Goal: Task Accomplishment & Management: Use online tool/utility

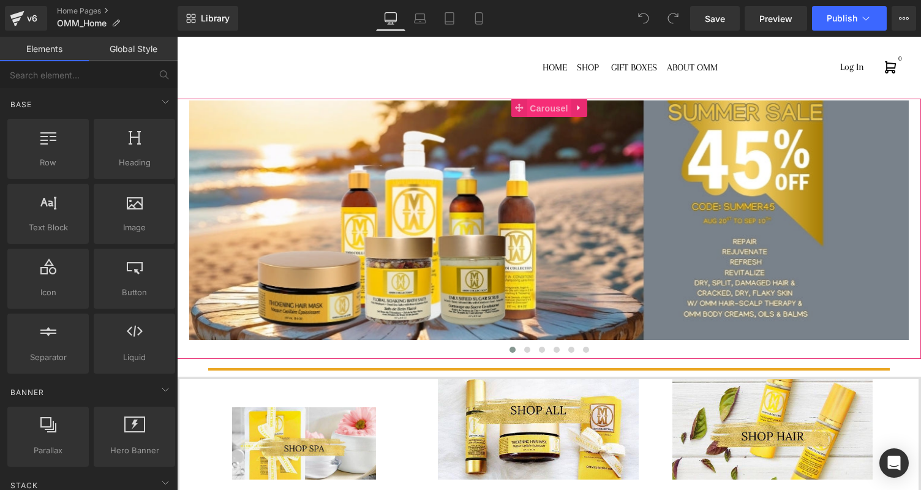
click at [543, 109] on span "Carousel" at bounding box center [548, 108] width 44 height 18
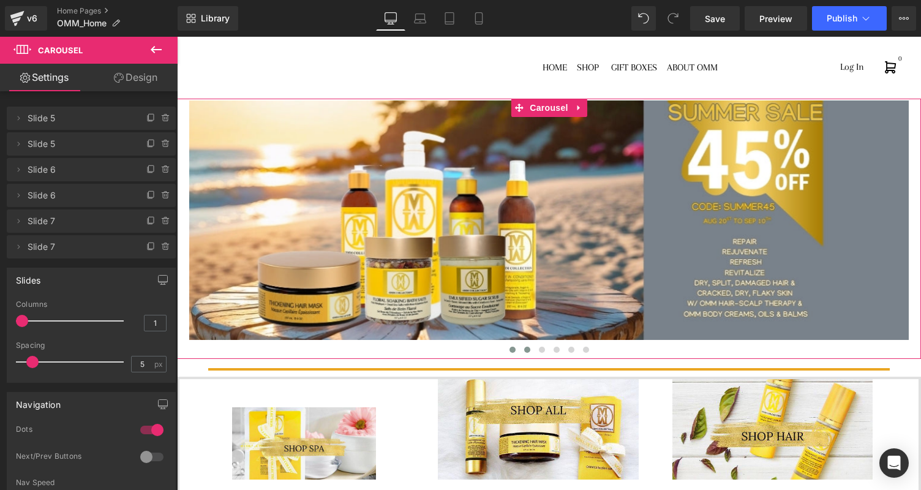
click at [528, 350] on span at bounding box center [527, 350] width 6 height 6
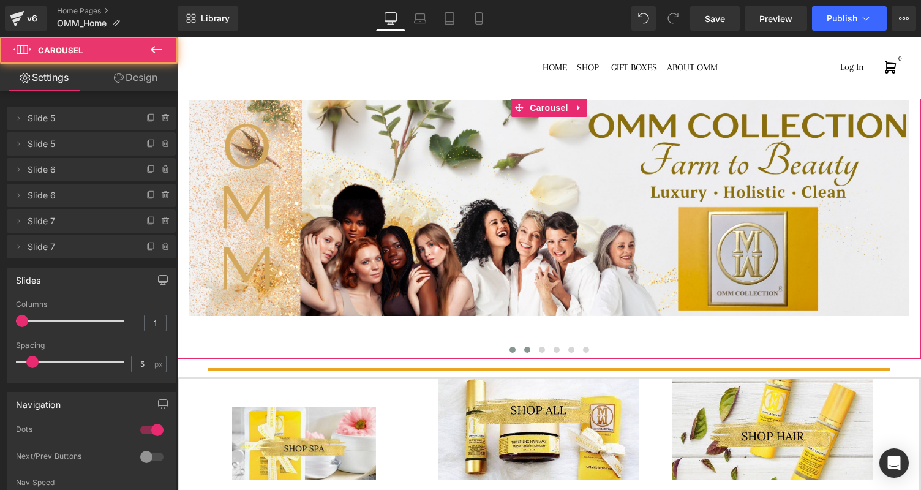
click at [512, 350] on span at bounding box center [512, 350] width 6 height 6
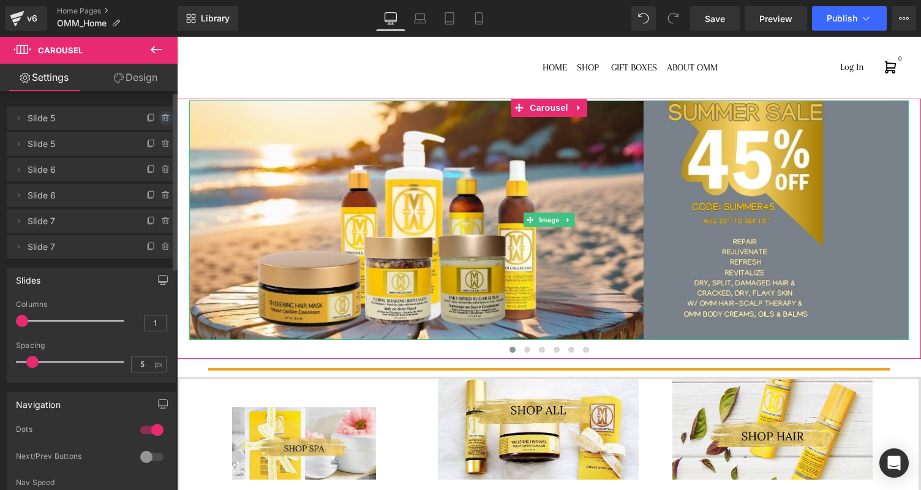
click at [161, 119] on icon at bounding box center [166, 118] width 10 height 10
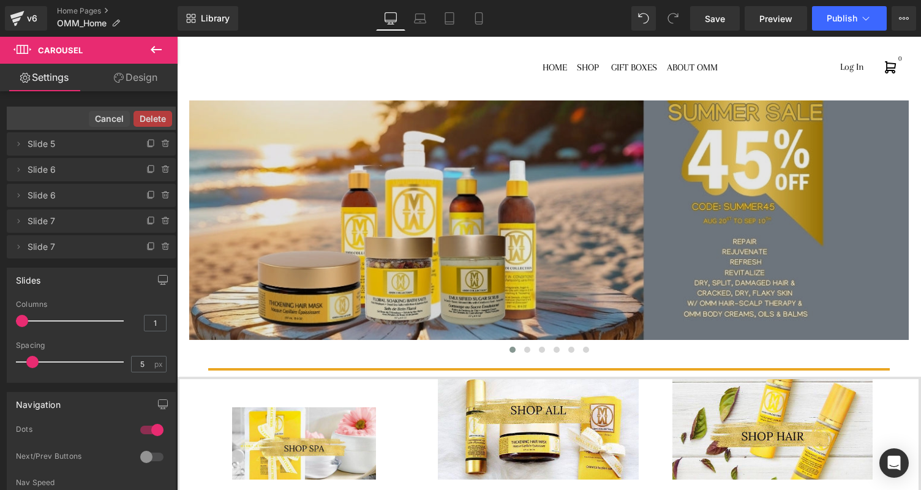
click at [402, 248] on img at bounding box center [548, 220] width 719 height 240
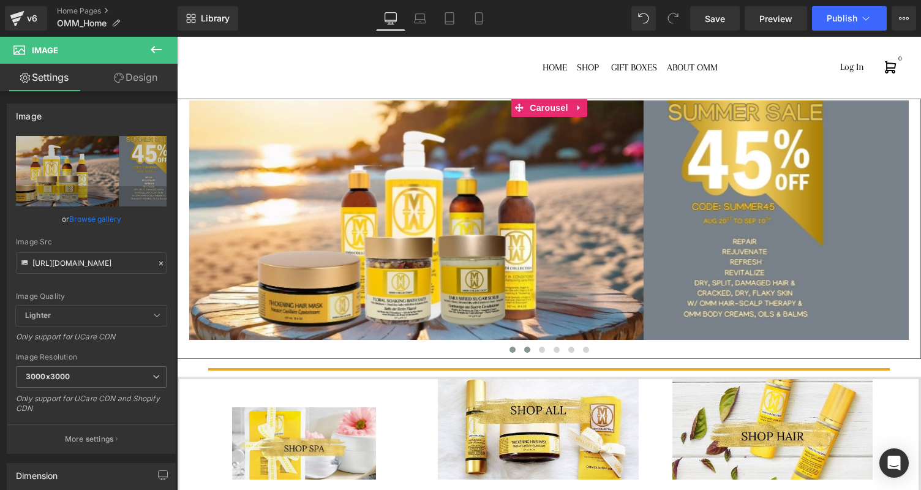
click at [528, 350] on span at bounding box center [527, 350] width 6 height 6
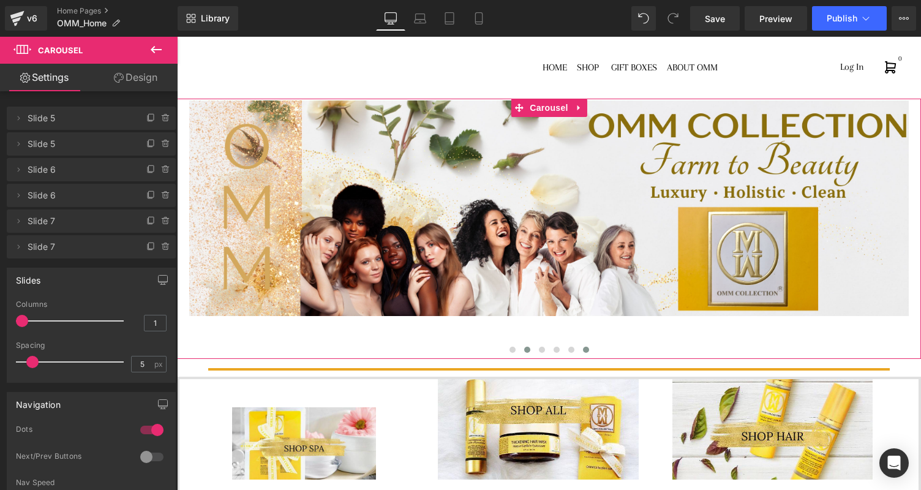
click at [586, 352] on span at bounding box center [586, 350] width 6 height 6
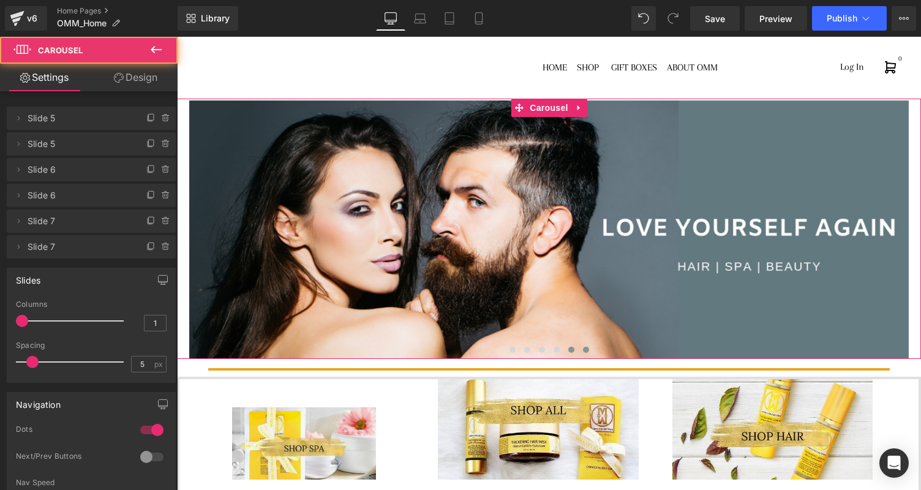
click at [571, 351] on span at bounding box center [571, 350] width 6 height 6
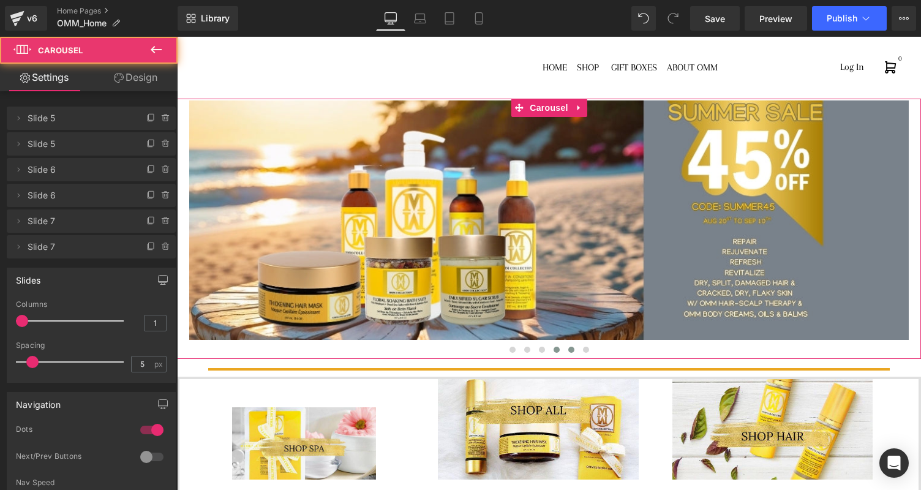
click at [556, 350] on span at bounding box center [556, 350] width 6 height 6
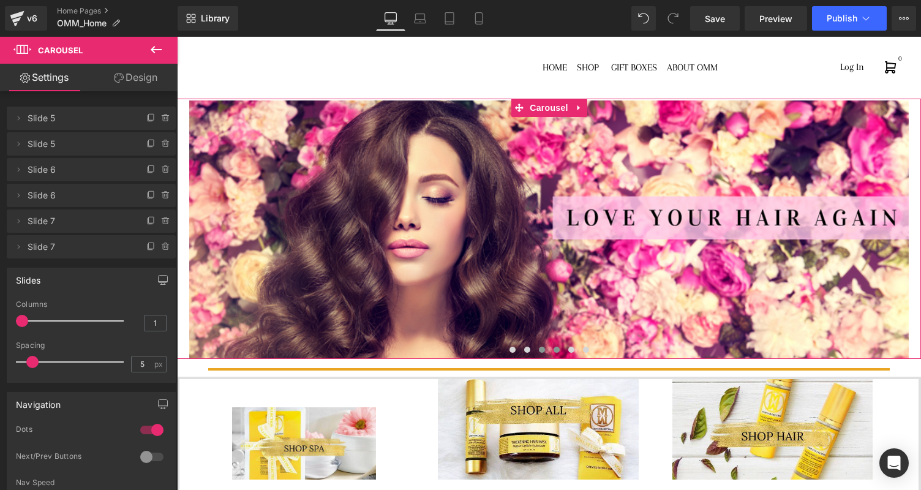
click at [544, 350] on span at bounding box center [542, 350] width 6 height 6
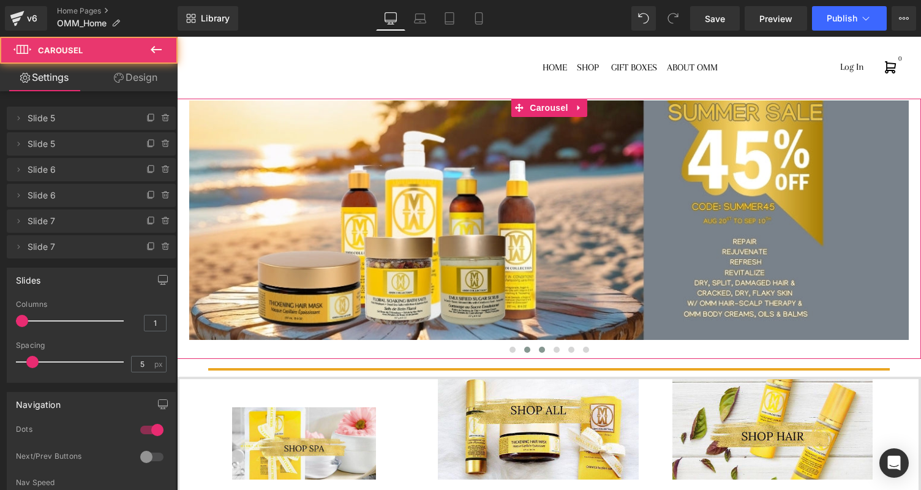
click at [528, 349] on span at bounding box center [527, 350] width 6 height 6
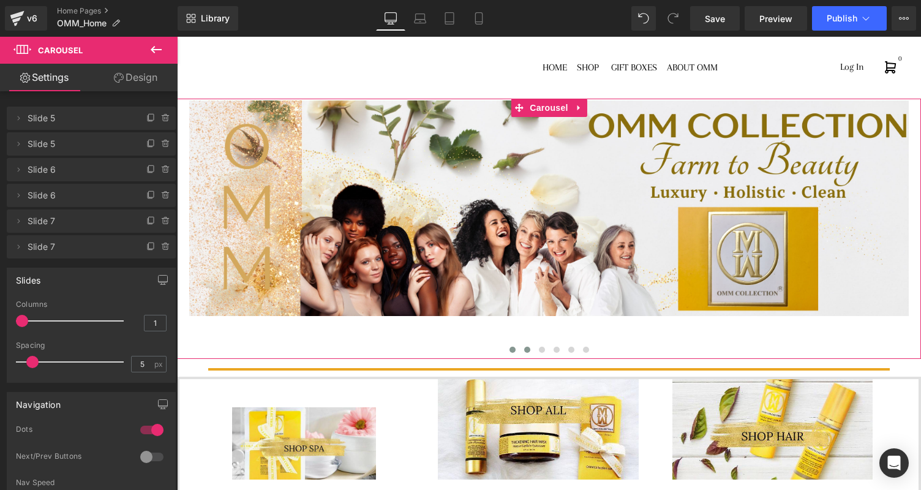
click at [515, 350] on button at bounding box center [512, 349] width 15 height 12
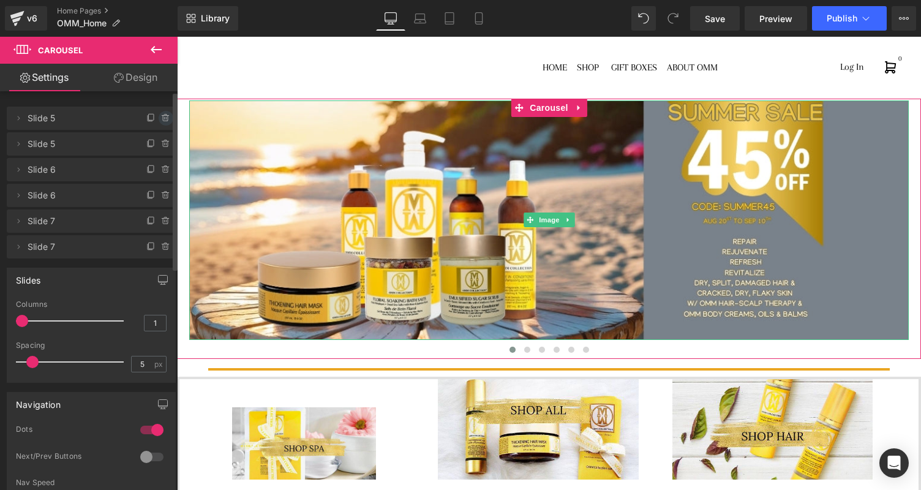
click at [162, 119] on icon at bounding box center [166, 118] width 10 height 10
click at [158, 119] on button "Delete" at bounding box center [152, 119] width 39 height 16
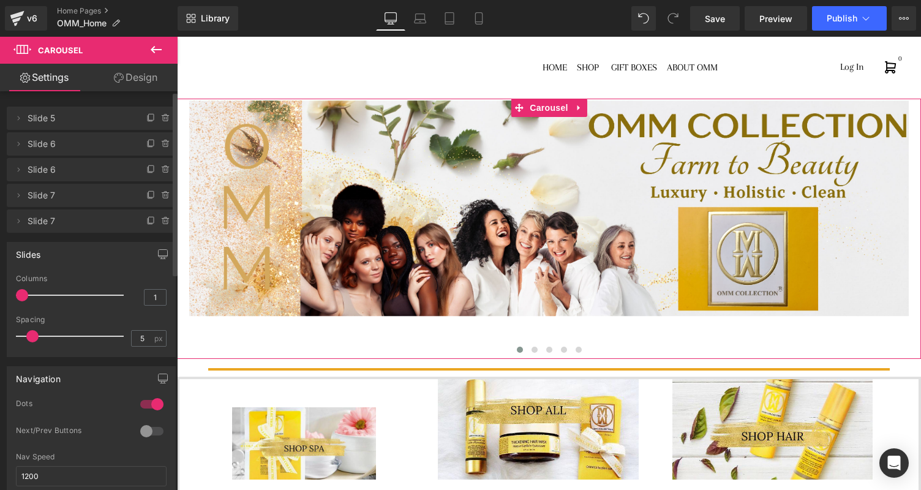
click at [521, 351] on span at bounding box center [520, 350] width 6 height 6
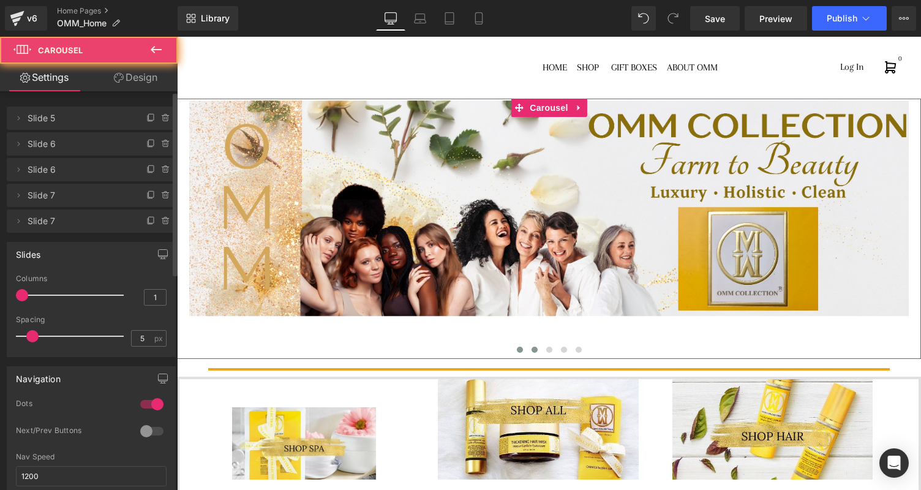
click at [534, 351] on span at bounding box center [534, 350] width 6 height 6
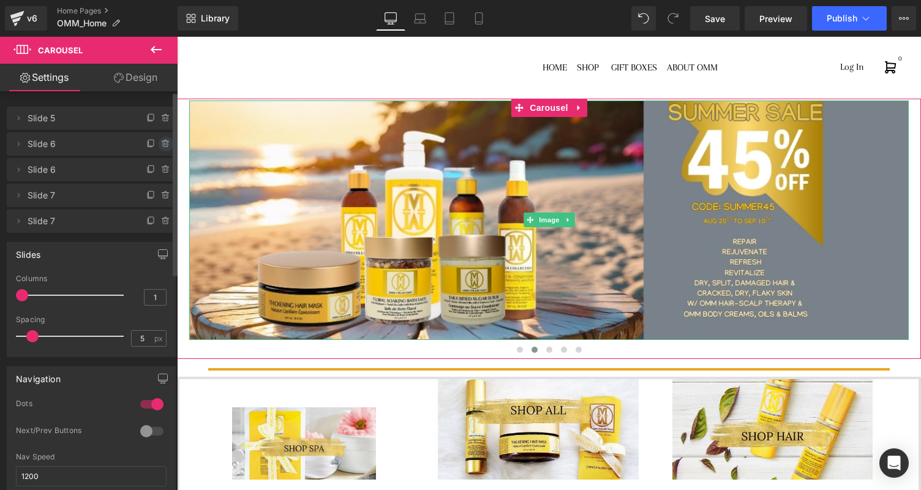
click at [161, 146] on icon at bounding box center [166, 144] width 10 height 10
click at [157, 141] on button "Delete" at bounding box center [152, 145] width 39 height 16
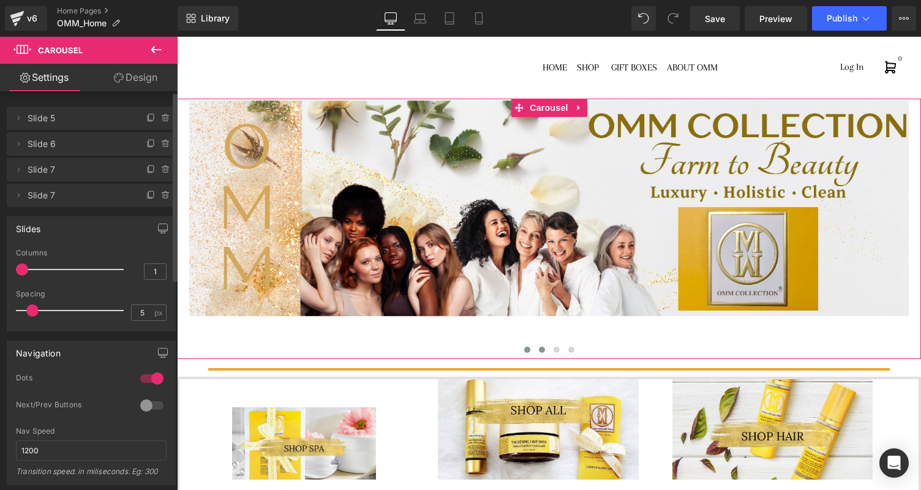
click at [541, 348] on span at bounding box center [542, 350] width 6 height 6
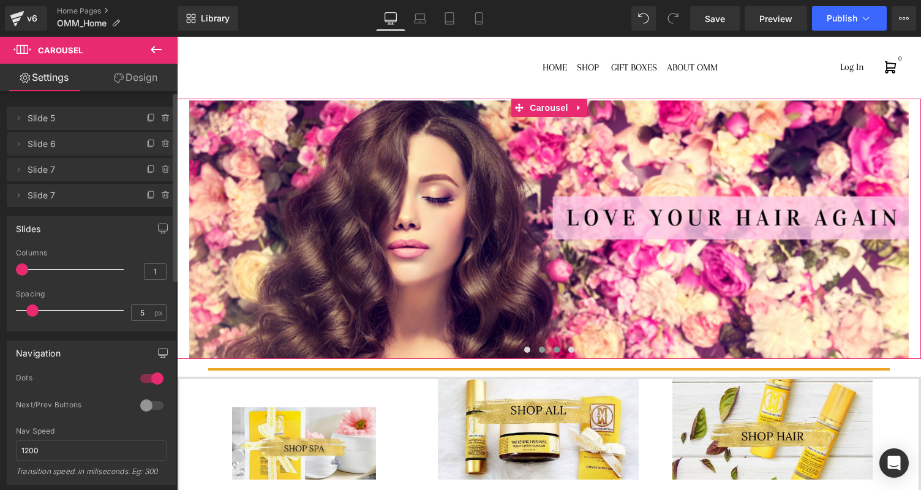
click at [558, 351] on span at bounding box center [556, 350] width 6 height 6
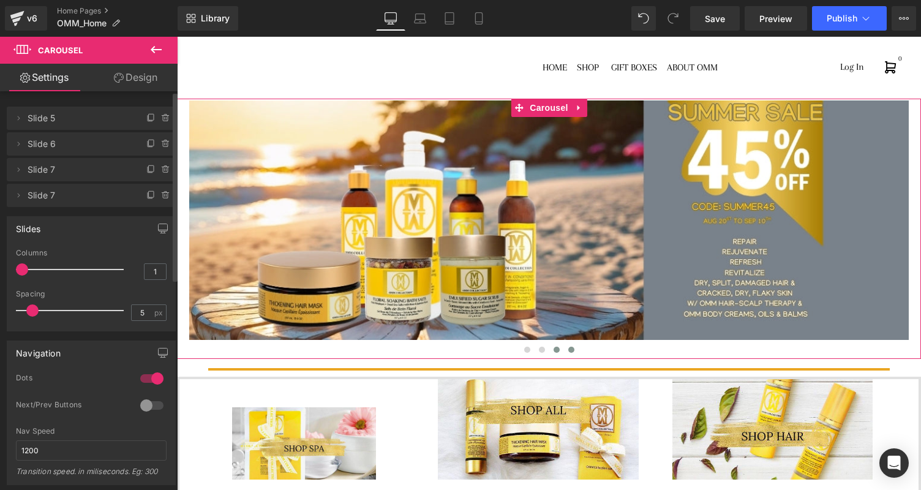
click at [572, 349] on span at bounding box center [571, 350] width 6 height 6
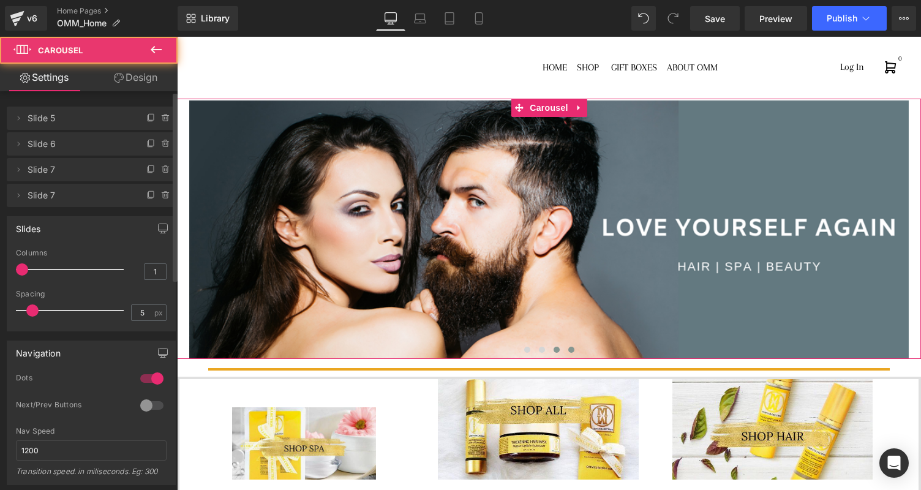
click at [558, 350] on span at bounding box center [556, 350] width 6 height 6
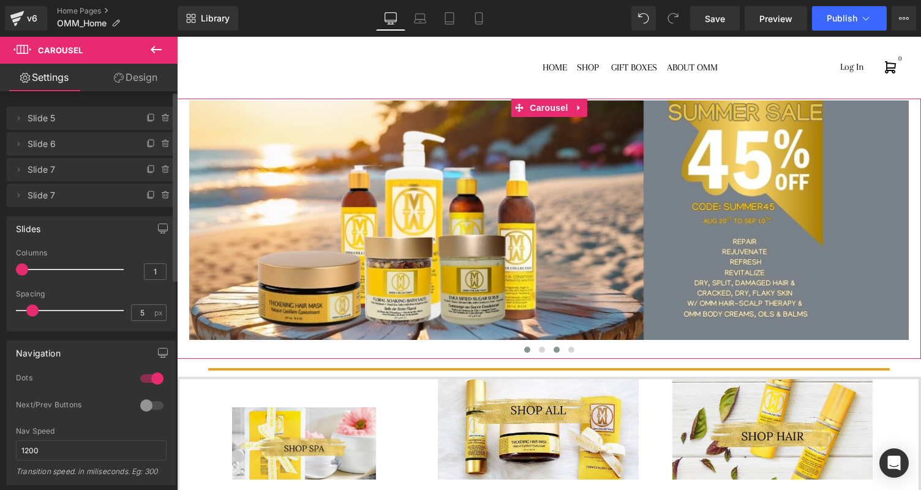
click at [527, 349] on span at bounding box center [527, 350] width 6 height 6
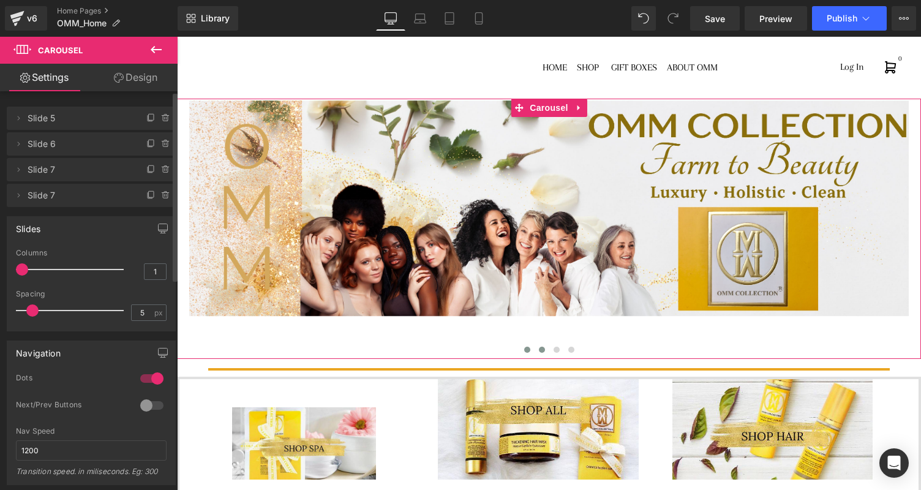
click at [540, 350] on span at bounding box center [542, 350] width 6 height 6
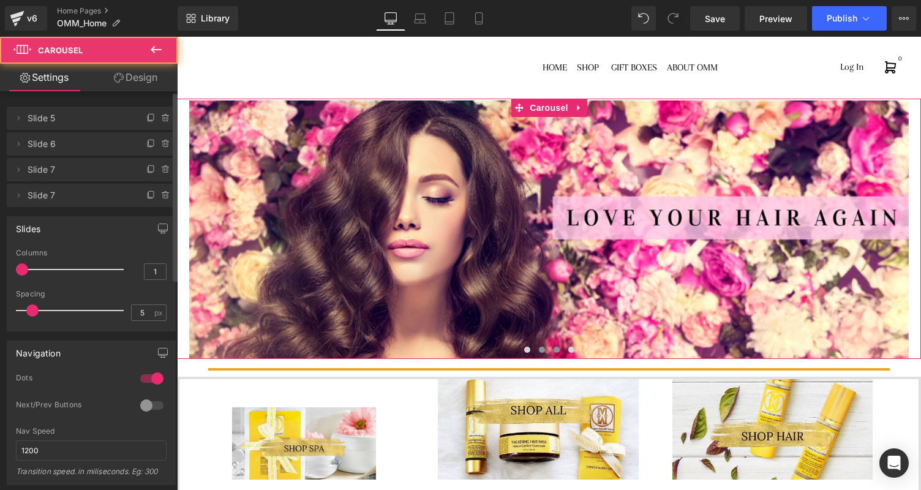
click at [556, 350] on span at bounding box center [556, 350] width 6 height 6
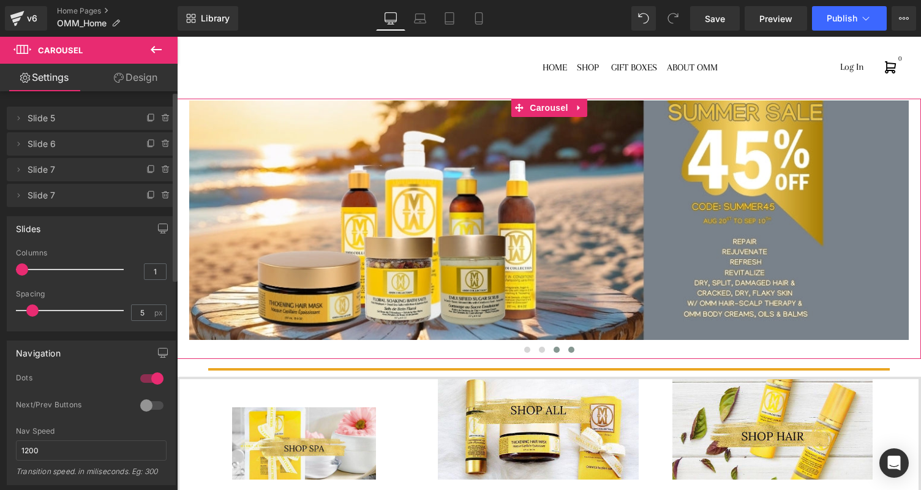
click at [571, 351] on span at bounding box center [571, 350] width 6 height 6
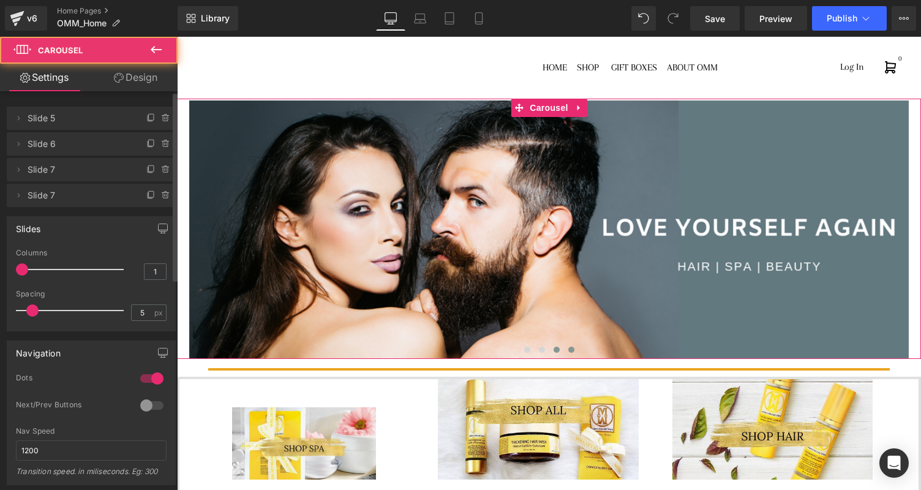
click at [559, 351] on button at bounding box center [556, 349] width 15 height 12
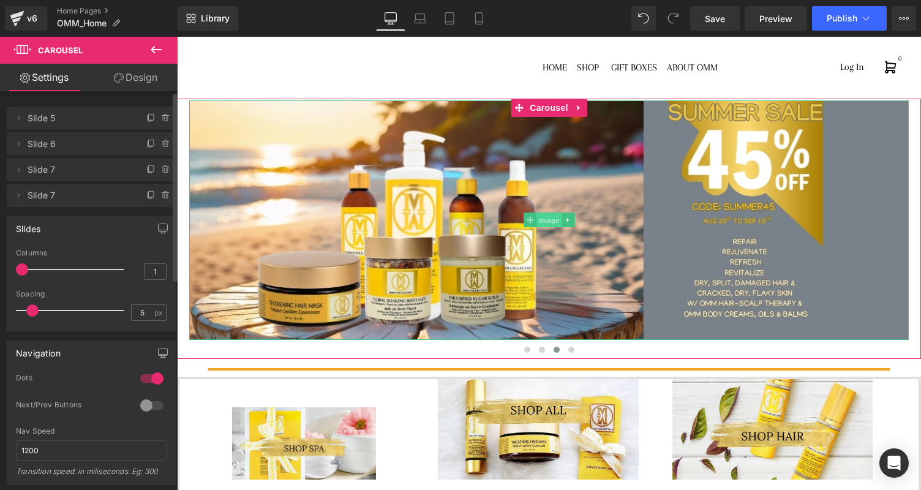
click at [538, 220] on span "Image" at bounding box center [549, 220] width 26 height 15
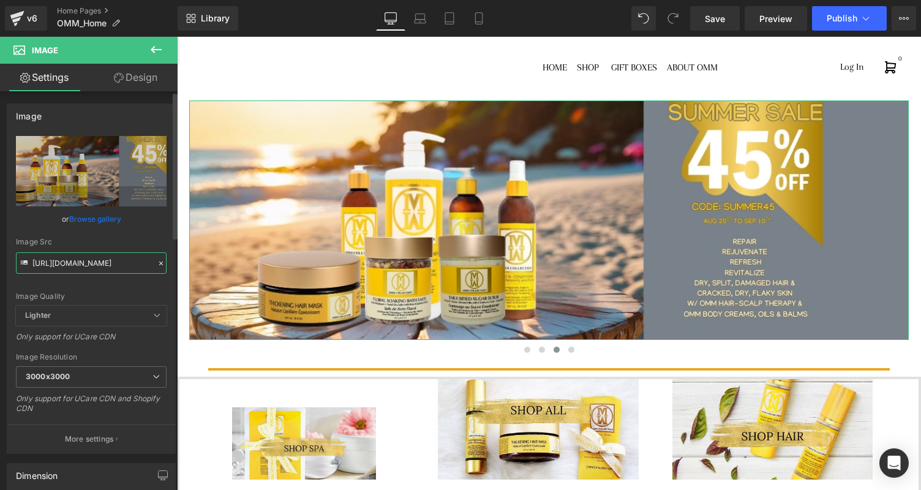
click at [116, 265] on input "[URL][DOMAIN_NAME]" at bounding box center [91, 262] width 151 height 21
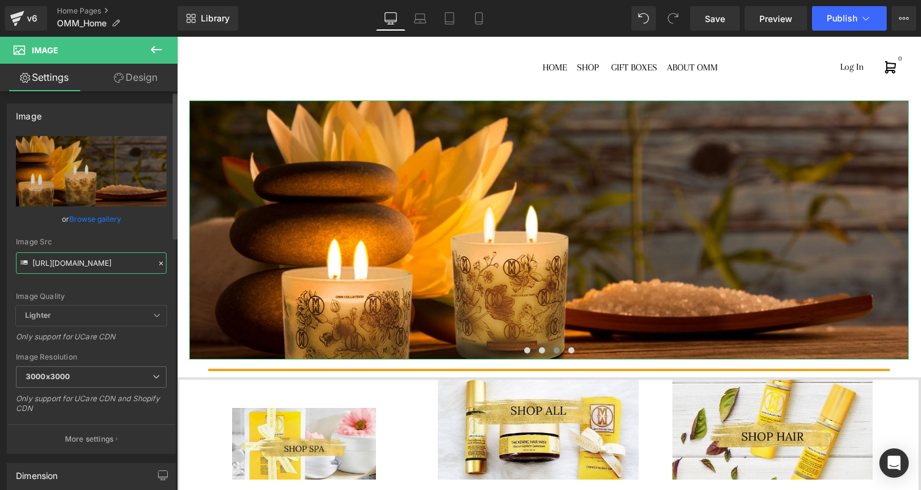
type input "[URL][DOMAIN_NAME]"
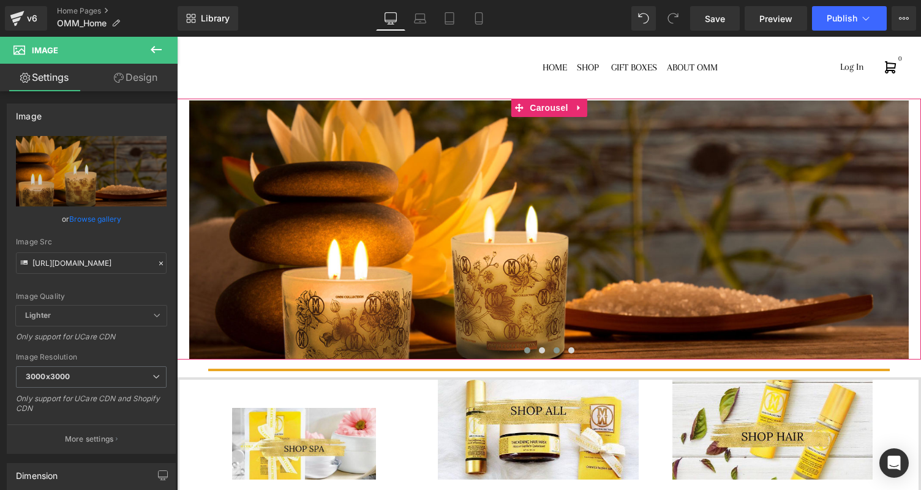
click at [527, 350] on span at bounding box center [527, 350] width 6 height 6
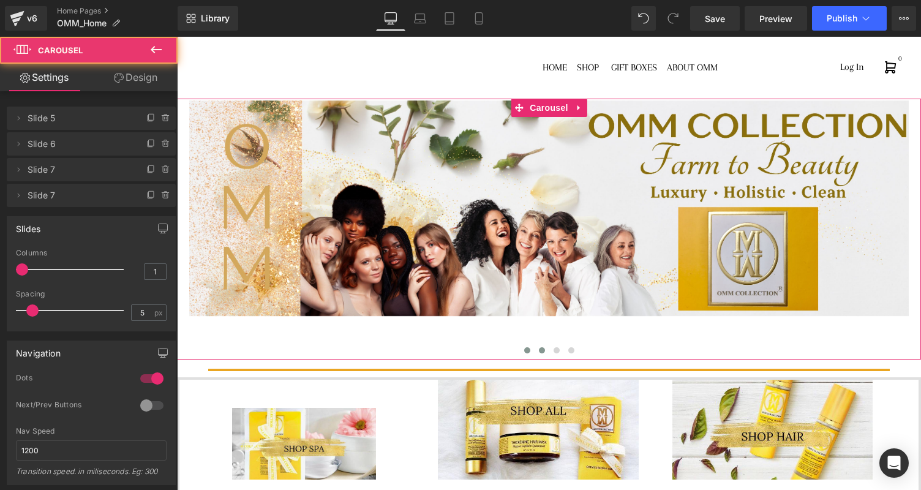
click at [542, 350] on span at bounding box center [542, 350] width 6 height 6
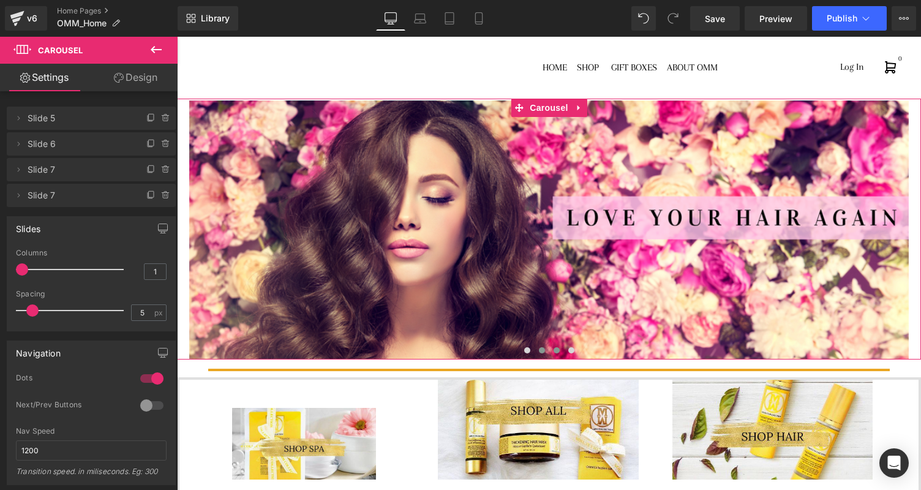
click at [556, 351] on span at bounding box center [556, 350] width 6 height 6
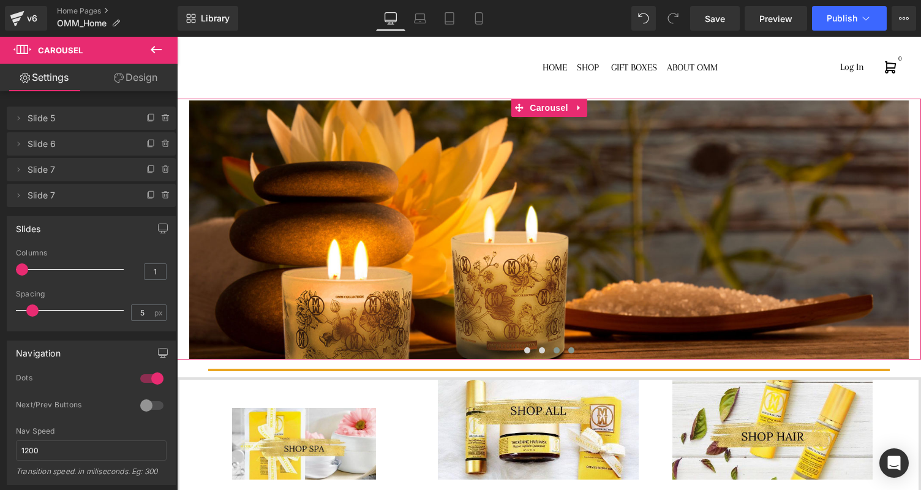
click at [571, 352] on span at bounding box center [571, 350] width 6 height 6
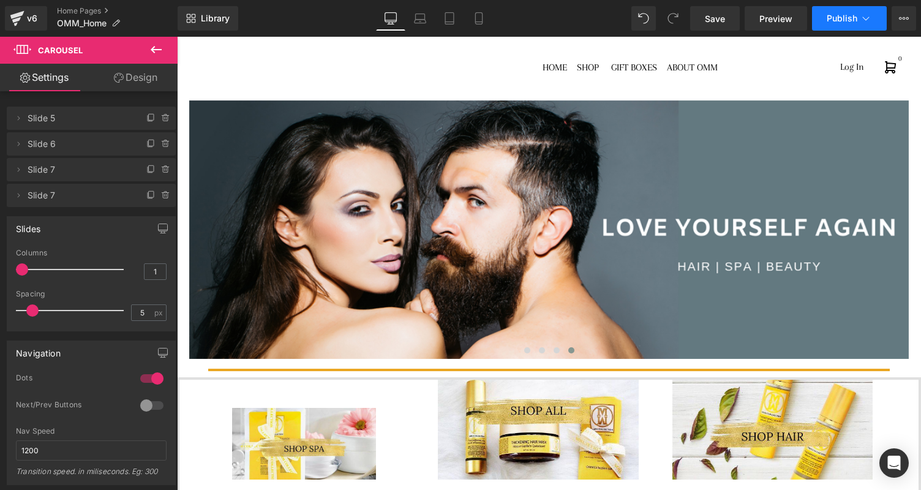
click at [843, 21] on span "Publish" at bounding box center [841, 18] width 31 height 10
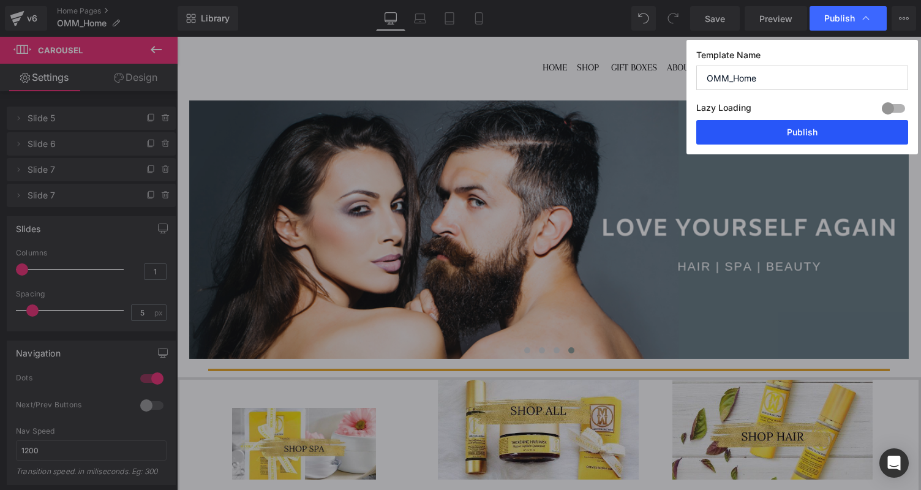
click at [812, 134] on button "Publish" at bounding box center [802, 132] width 212 height 24
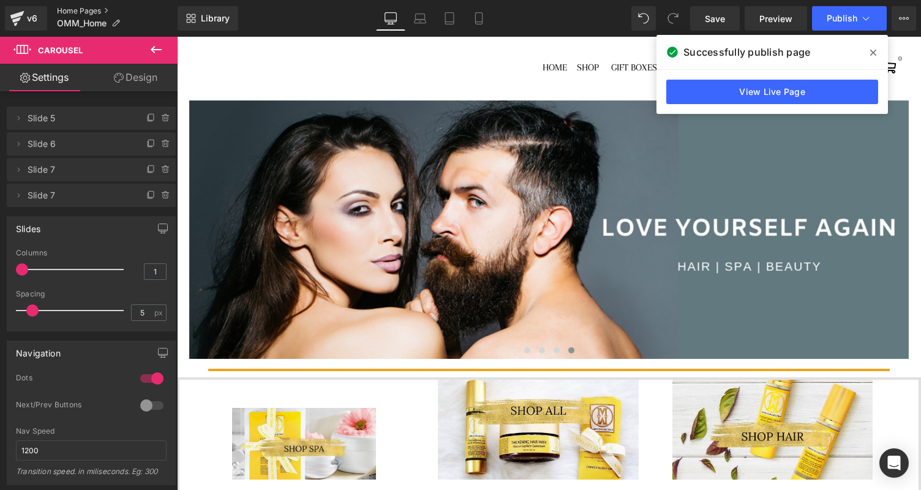
click at [83, 11] on link "Home Pages" at bounding box center [117, 11] width 121 height 10
